Goal: Information Seeking & Learning: Learn about a topic

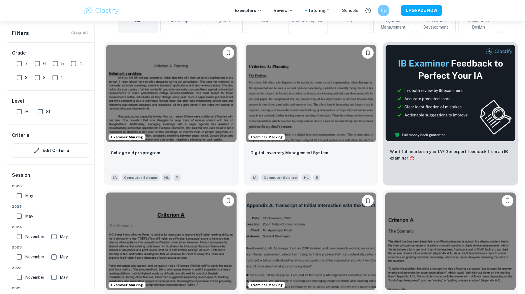
scroll to position [165, 0]
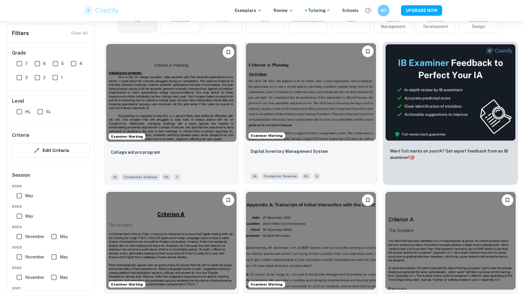
click at [303, 99] on img at bounding box center [311, 92] width 130 height 98
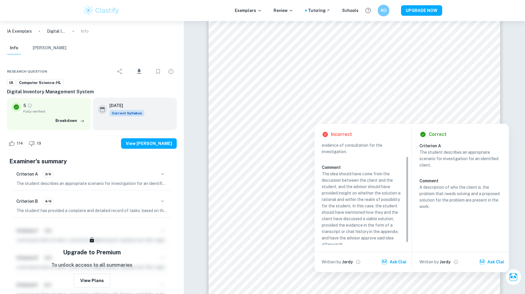
scroll to position [18, 0]
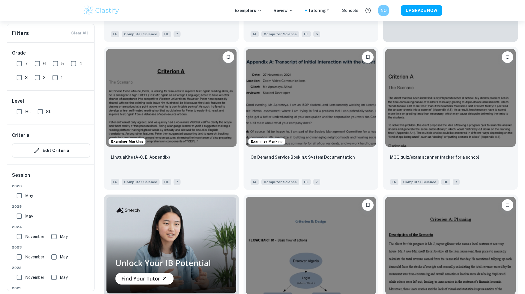
click at [241, 196] on div "Design for website creation (booking website) - crit B IA Computer Science HL 6" at bounding box center [309, 264] width 140 height 148
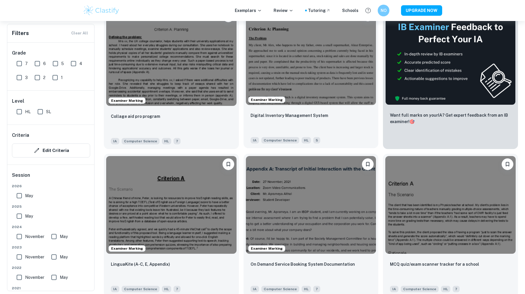
scroll to position [151, 0]
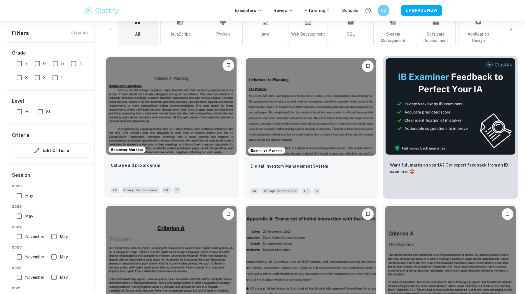
click at [201, 99] on img at bounding box center [171, 106] width 130 height 98
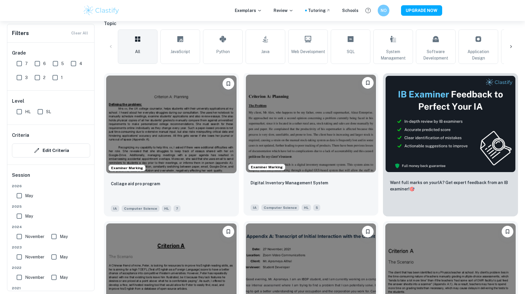
scroll to position [131, 0]
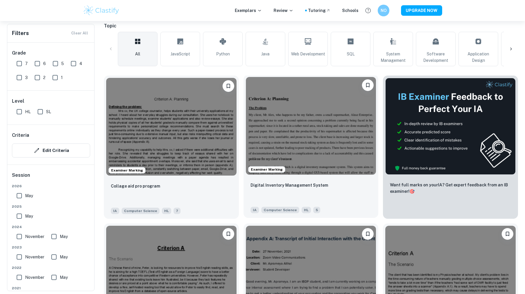
click at [281, 106] on img at bounding box center [311, 126] width 130 height 98
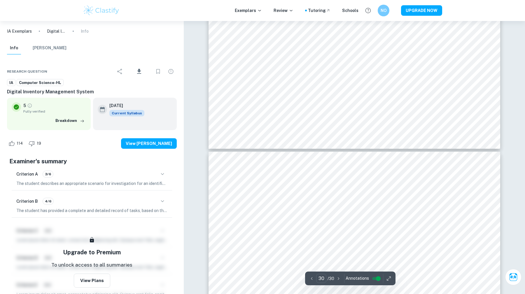
scroll to position [12404, 0]
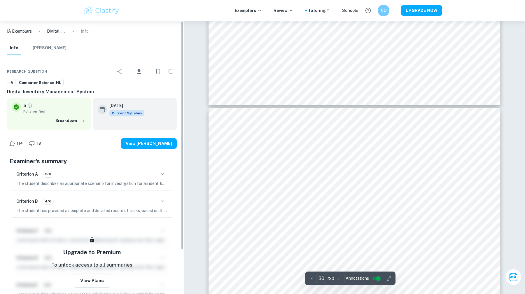
type input "29"
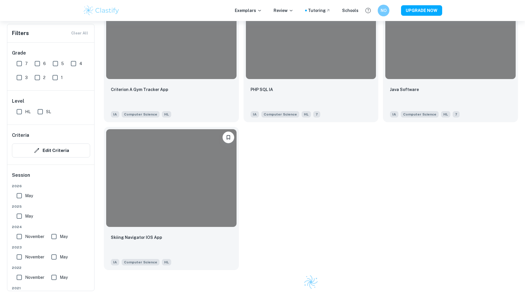
scroll to position [340, 0]
